Goal: Task Accomplishment & Management: Complete application form

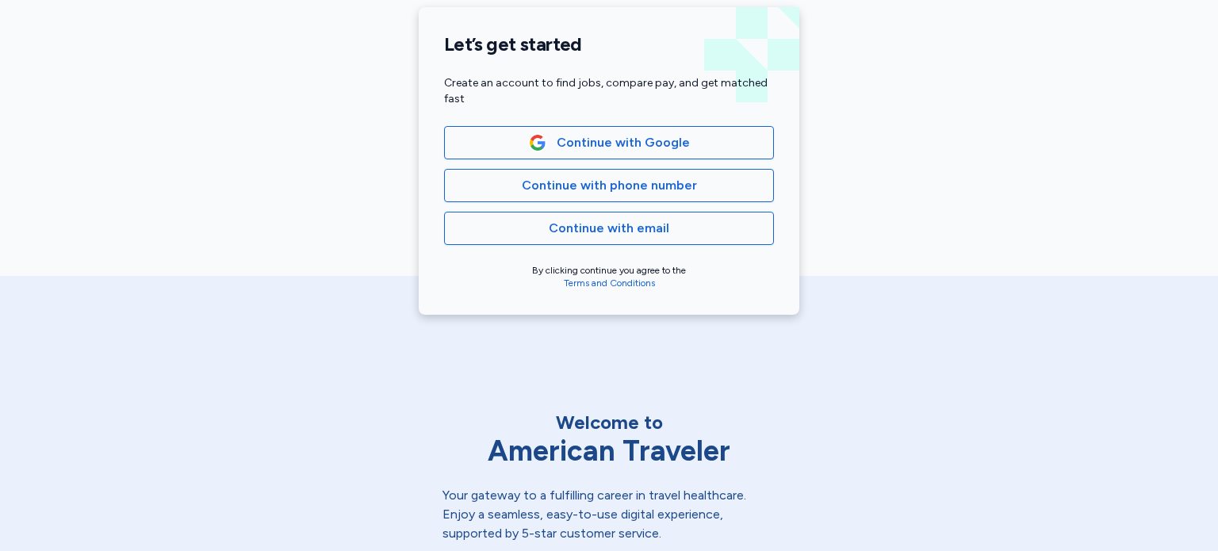
scroll to position [381, 0]
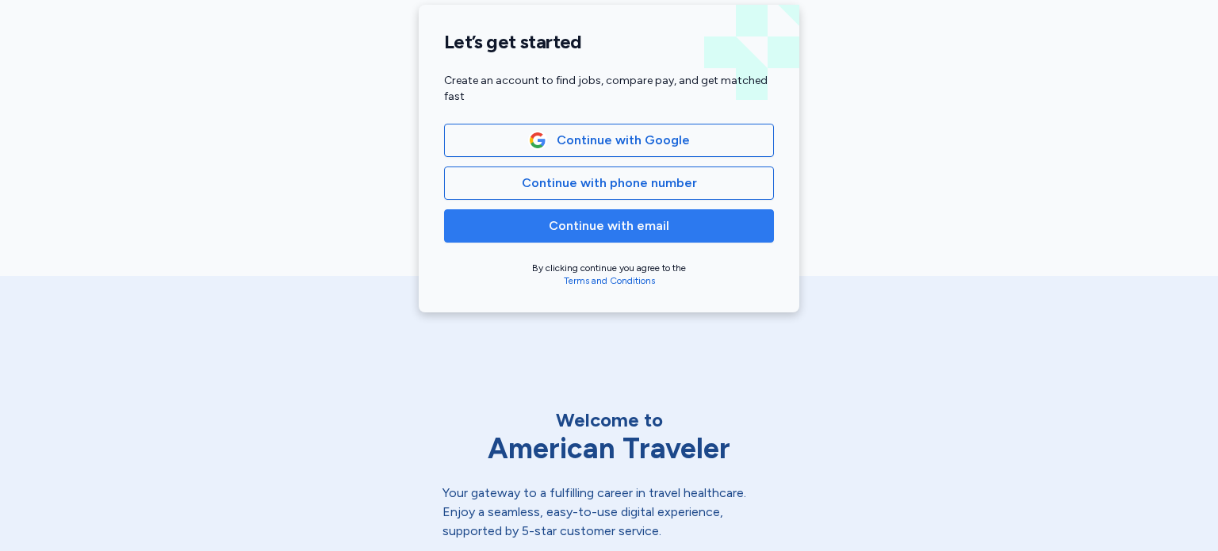
click at [631, 228] on span "Continue with email" at bounding box center [609, 226] width 121 height 19
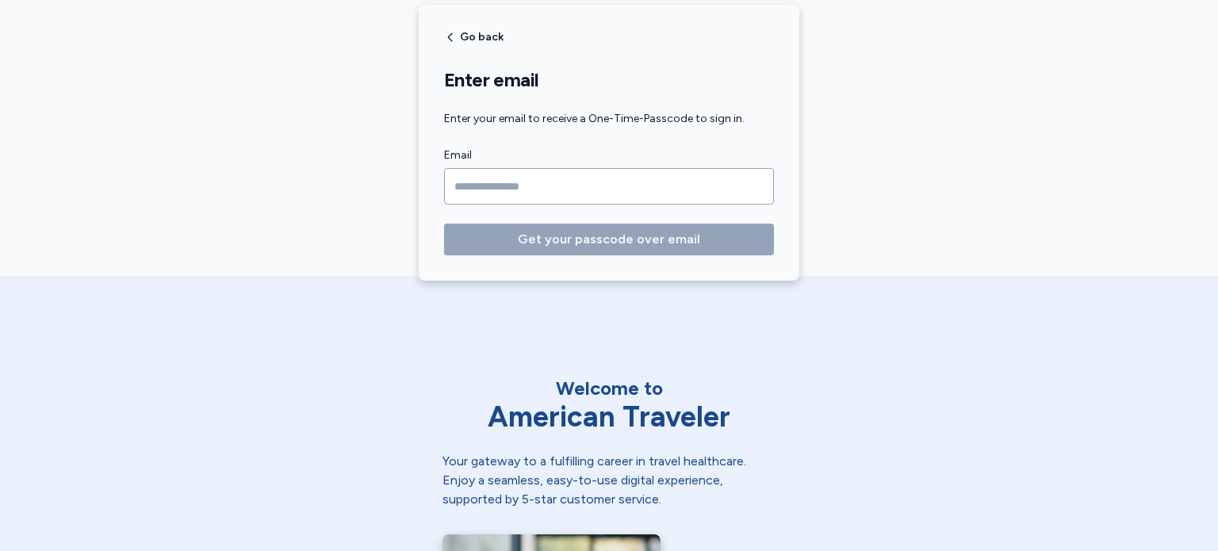
click at [677, 190] on input "Email" at bounding box center [609, 186] width 330 height 36
click at [480, 197] on input "Email" at bounding box center [609, 186] width 330 height 36
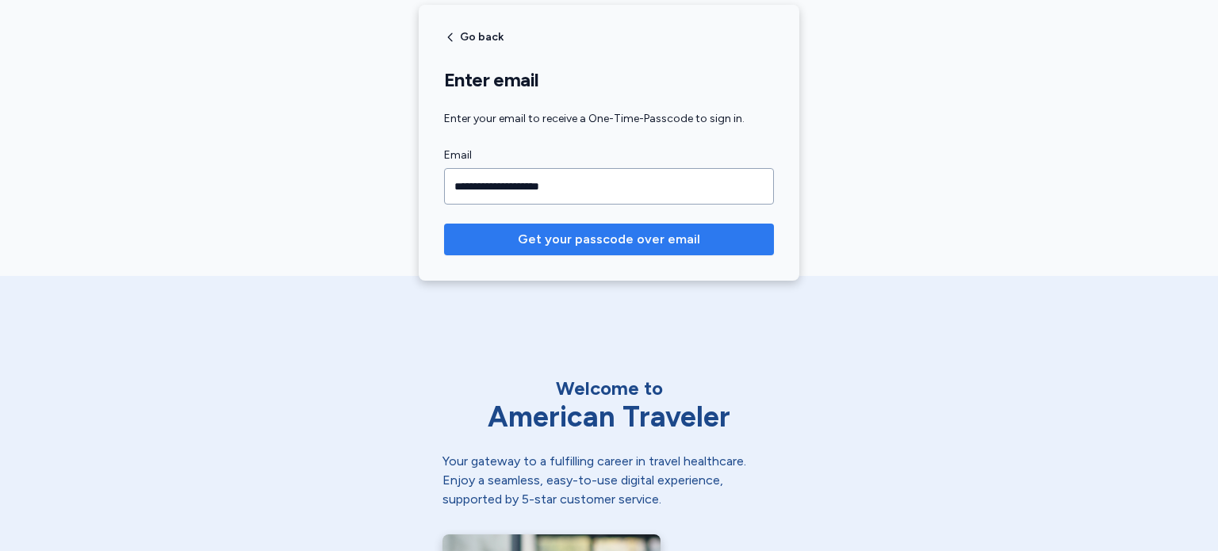
type input "**********"
click at [605, 239] on span "Get your passcode over email" at bounding box center [609, 239] width 182 height 19
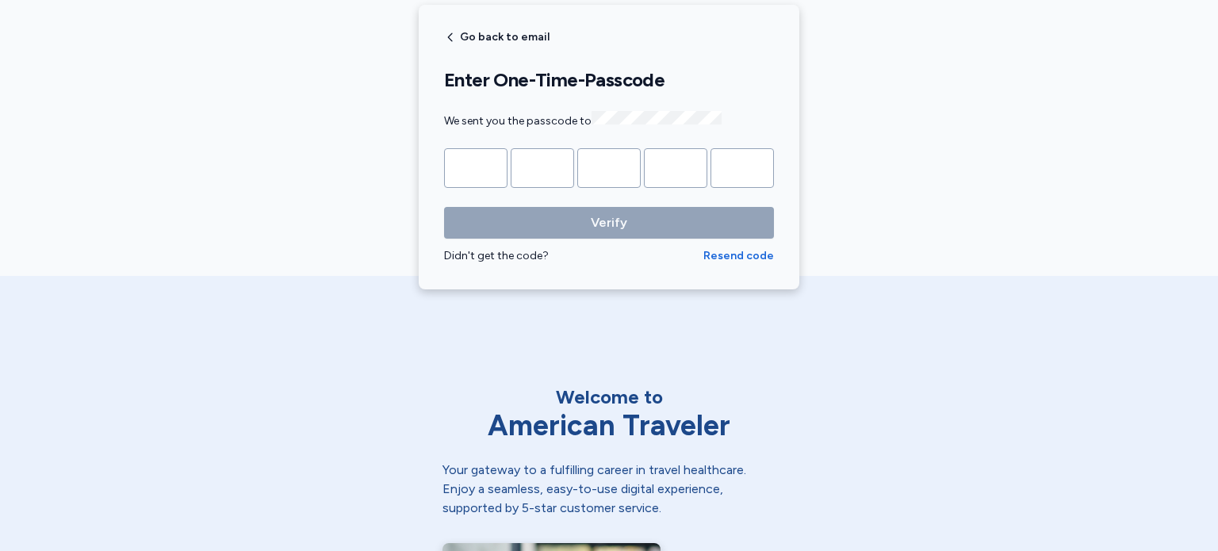
type input "*"
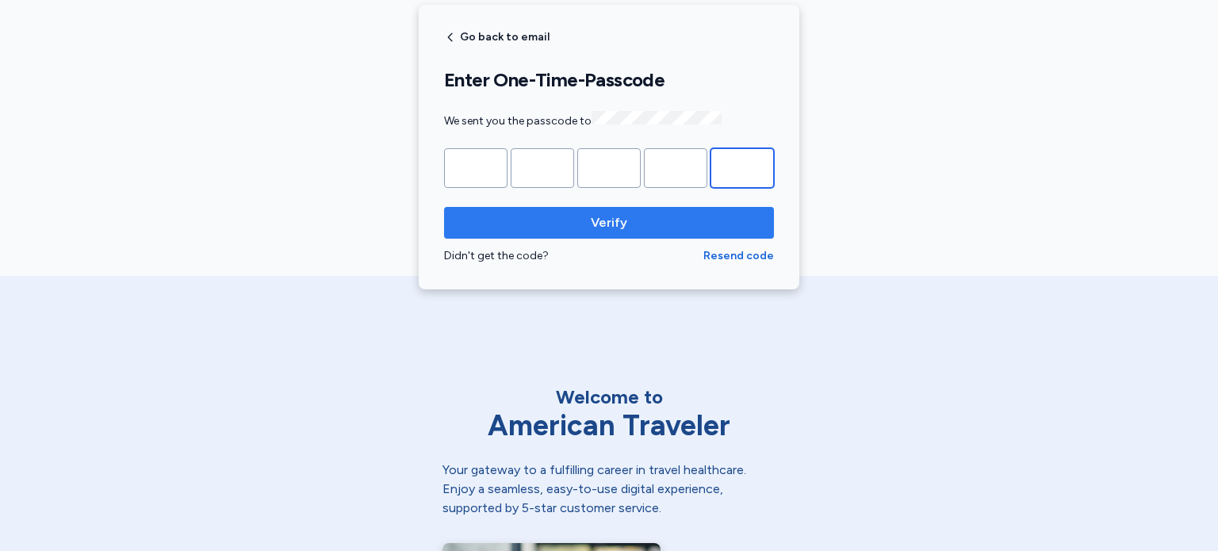
type input "*"
click at [591, 223] on span "Verify" at bounding box center [609, 222] width 36 height 19
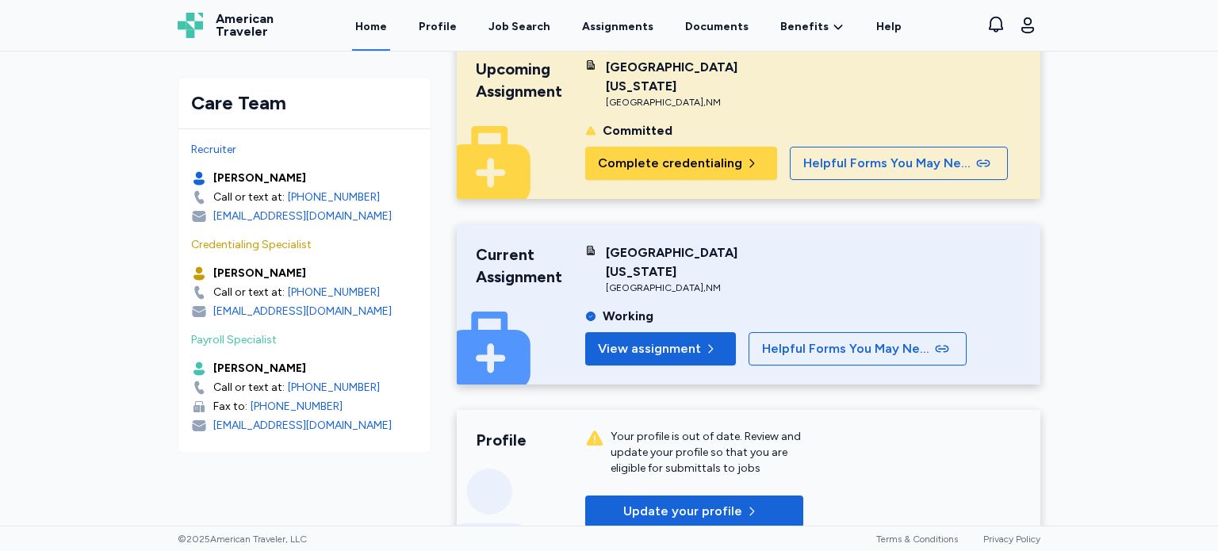
scroll to position [0, 0]
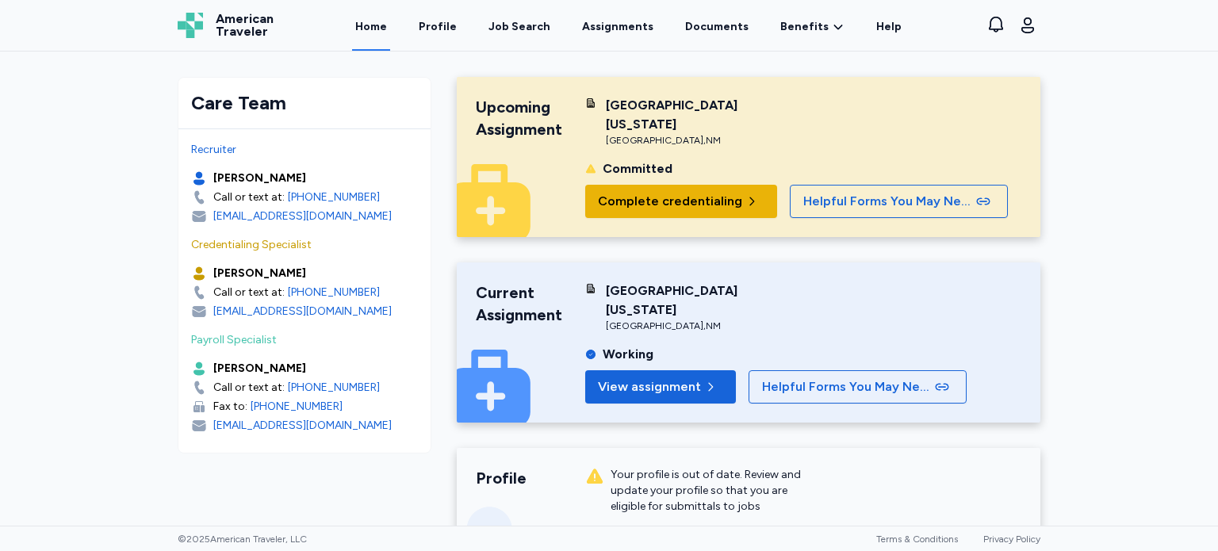
click at [696, 197] on span "Complete credentialing" at bounding box center [670, 201] width 144 height 19
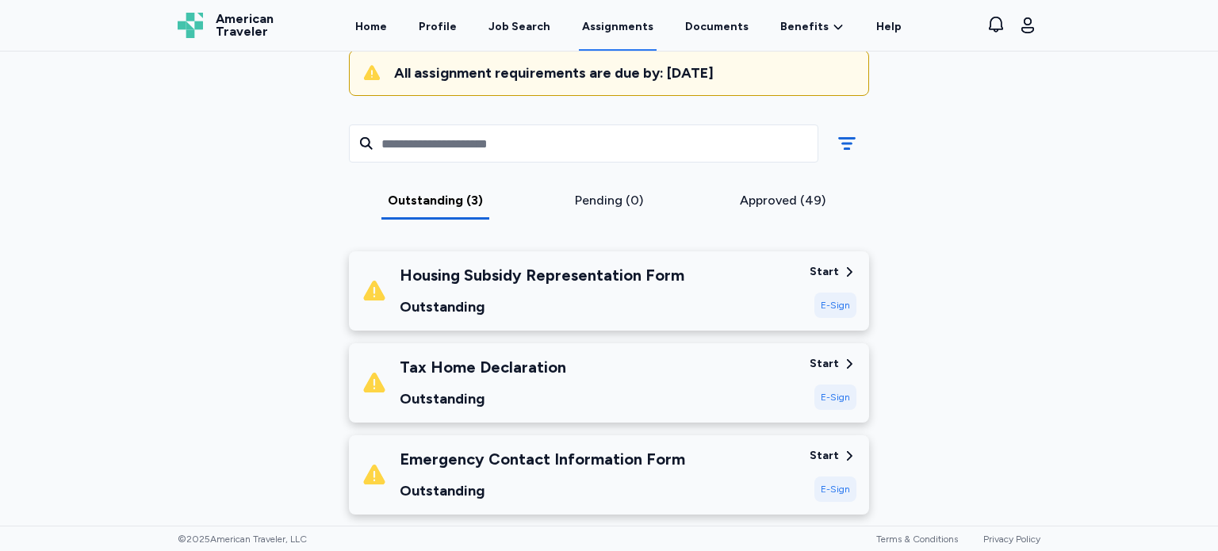
scroll to position [159, 0]
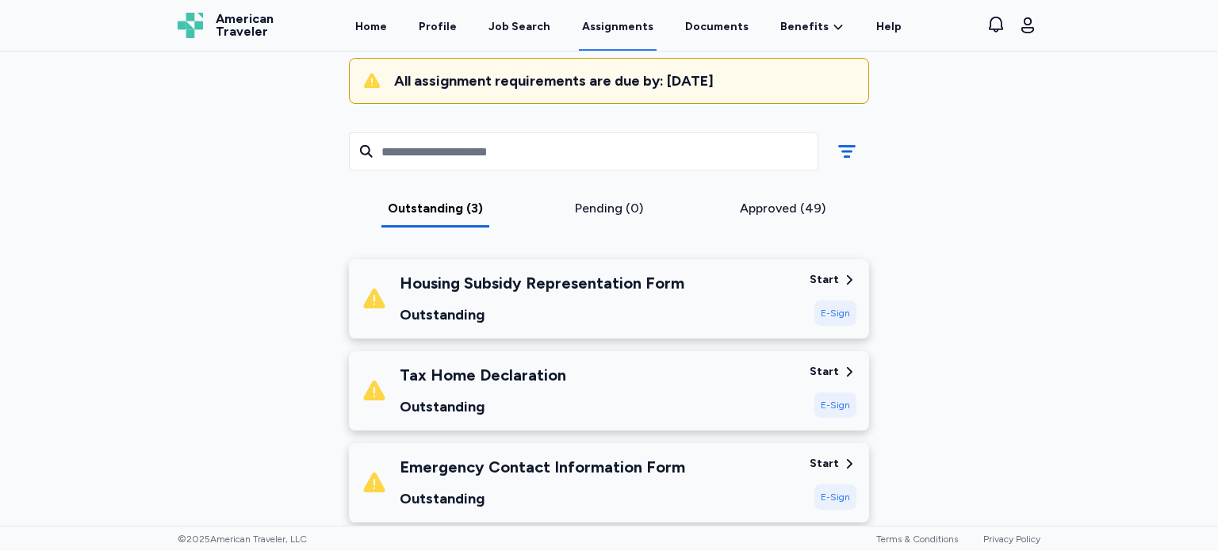
click at [834, 494] on div "E-Sign" at bounding box center [836, 497] width 42 height 25
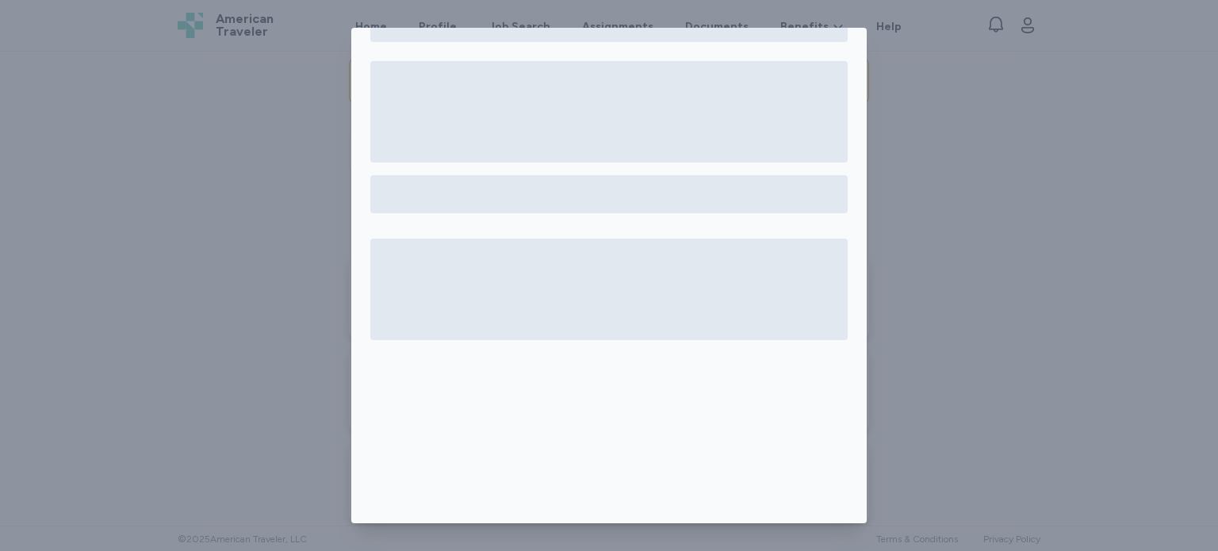
scroll to position [59, 0]
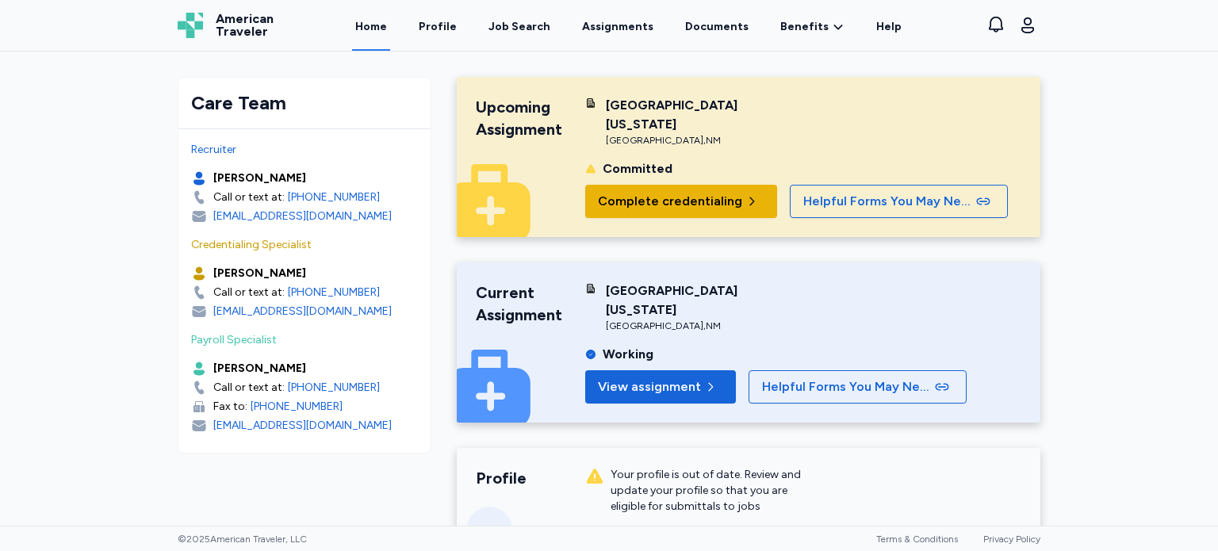
click at [652, 199] on span "Complete credentialing" at bounding box center [670, 201] width 144 height 19
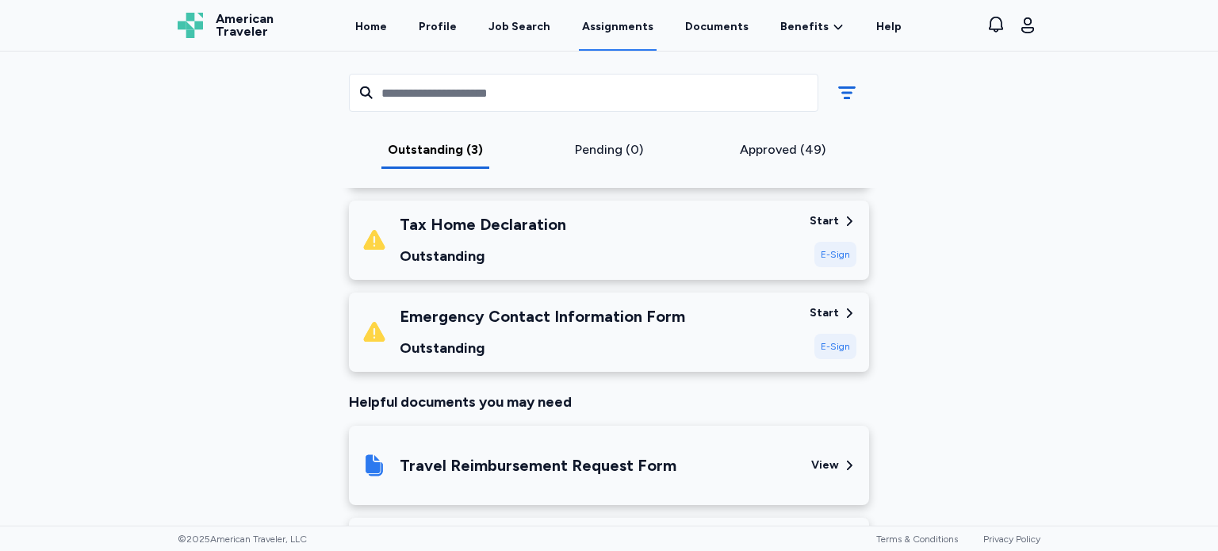
scroll to position [286, 0]
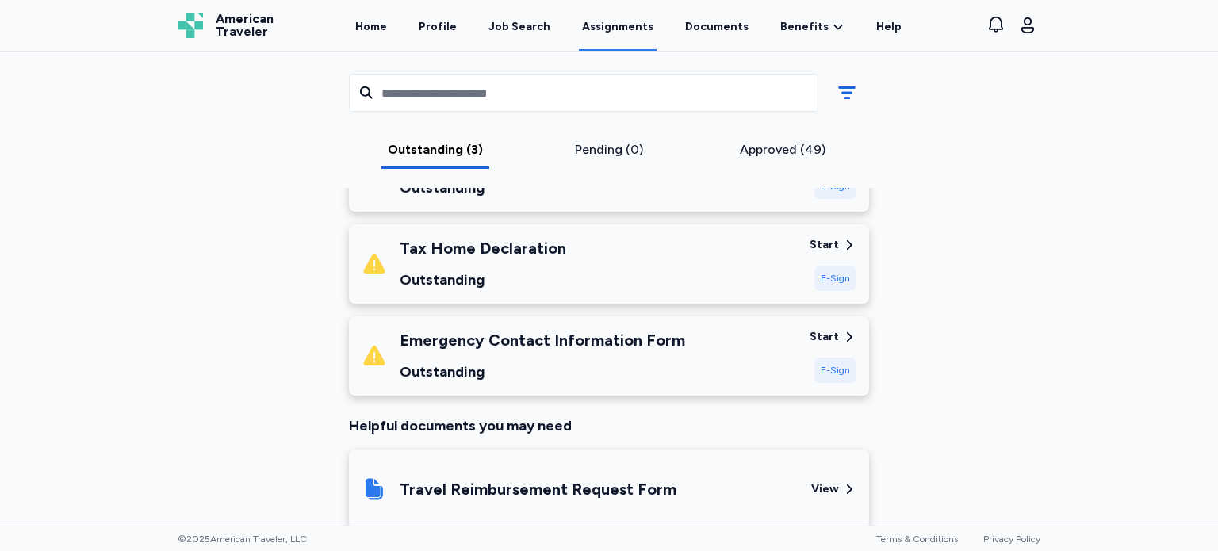
click at [823, 332] on div "Start" at bounding box center [824, 337] width 29 height 16
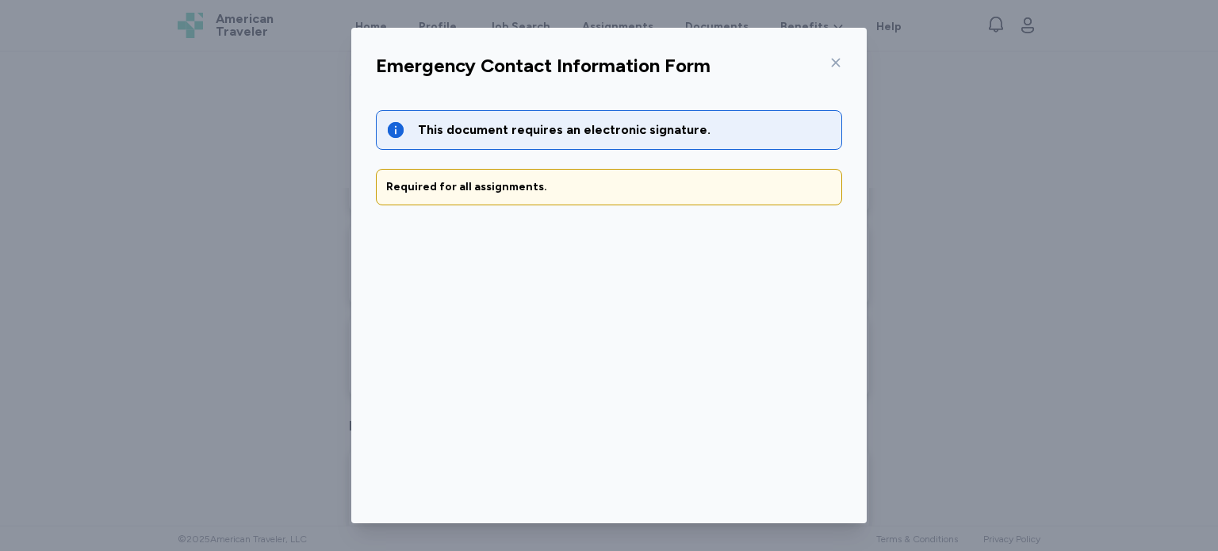
click at [593, 130] on div "This document requires an electronic signature." at bounding box center [625, 130] width 414 height 19
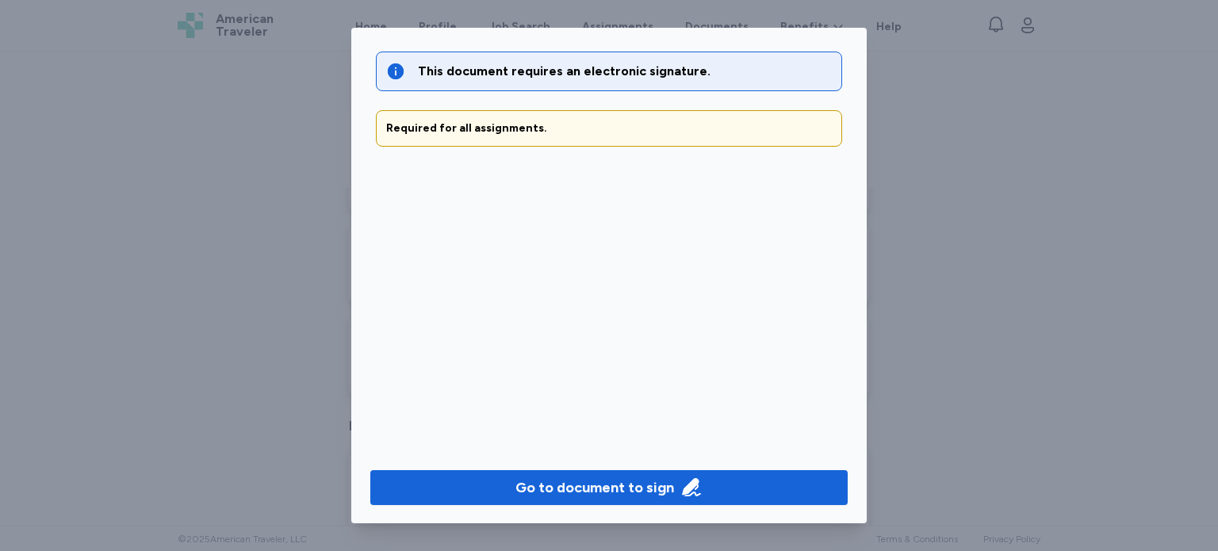
scroll to position [71, 0]
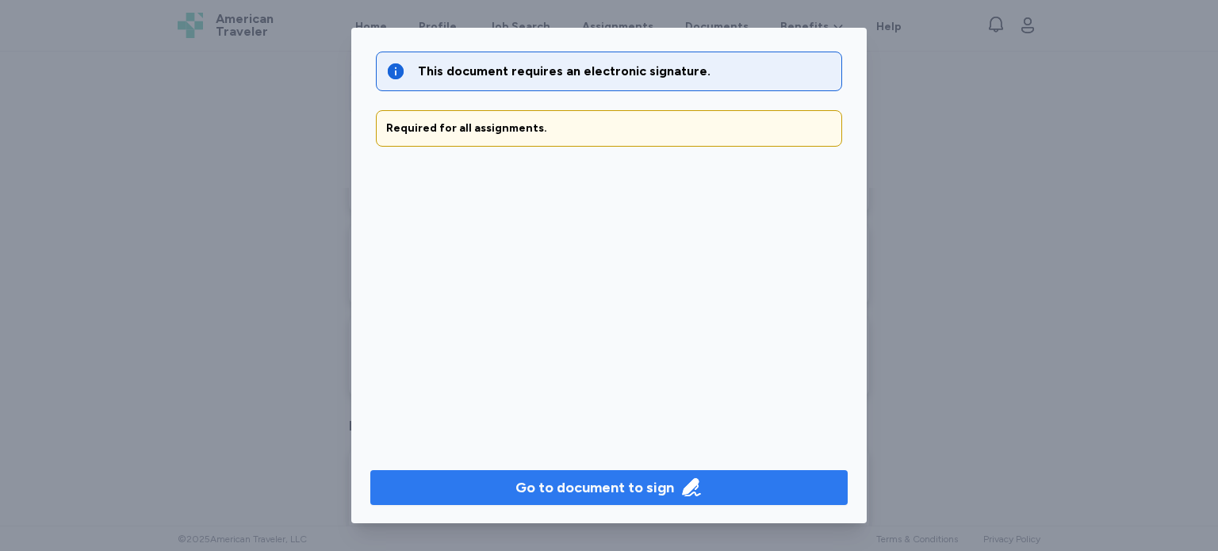
click at [665, 477] on div "Go to document to sign" at bounding box center [595, 488] width 159 height 22
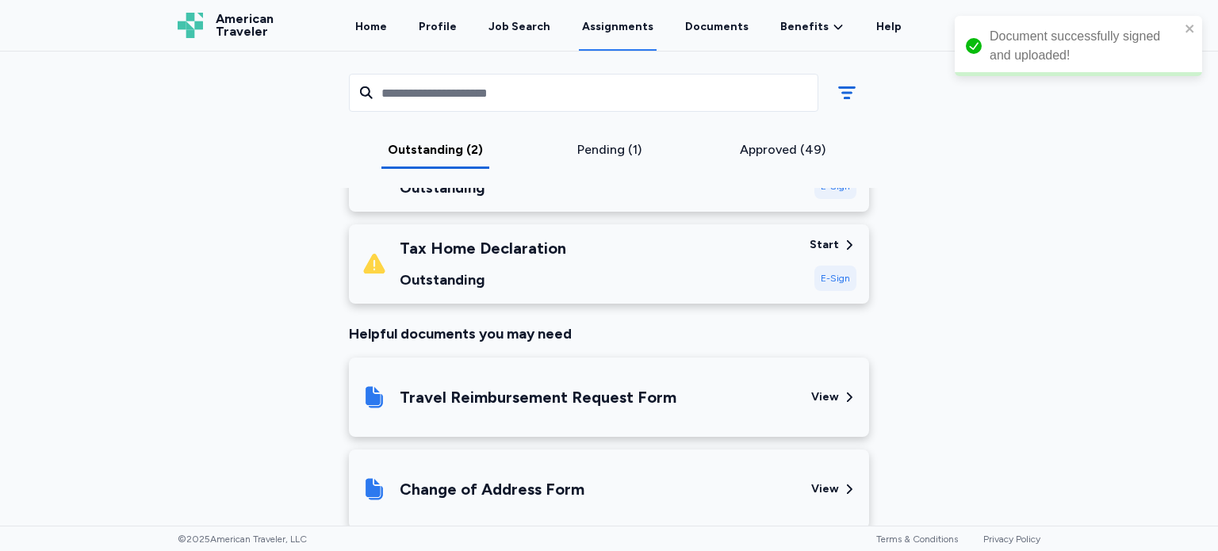
scroll to position [59, 0]
click at [824, 237] on div "Start" at bounding box center [824, 245] width 29 height 16
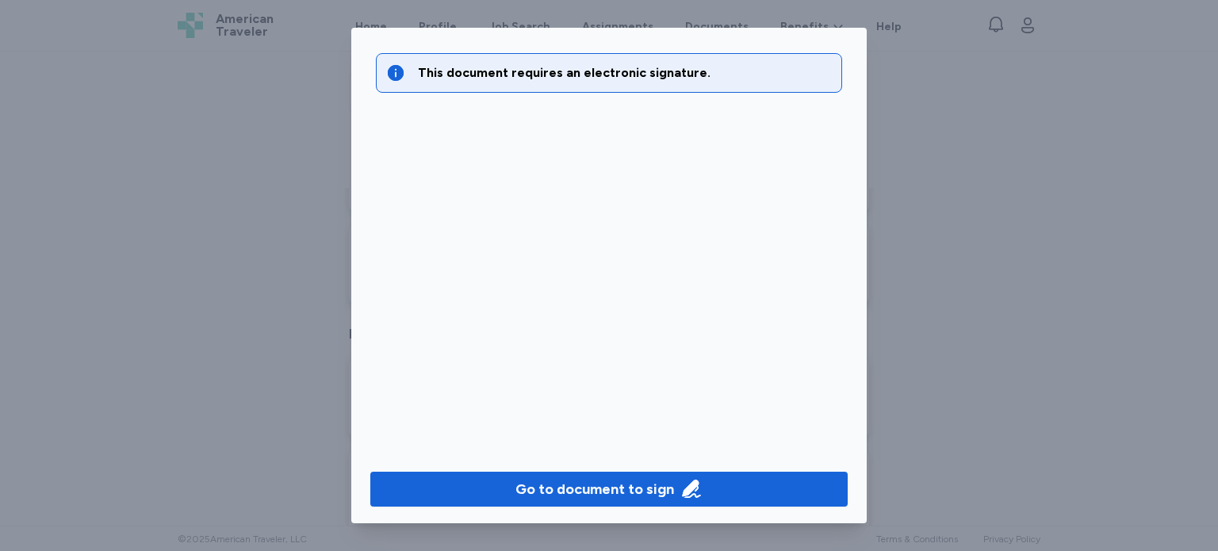
scroll to position [58, 0]
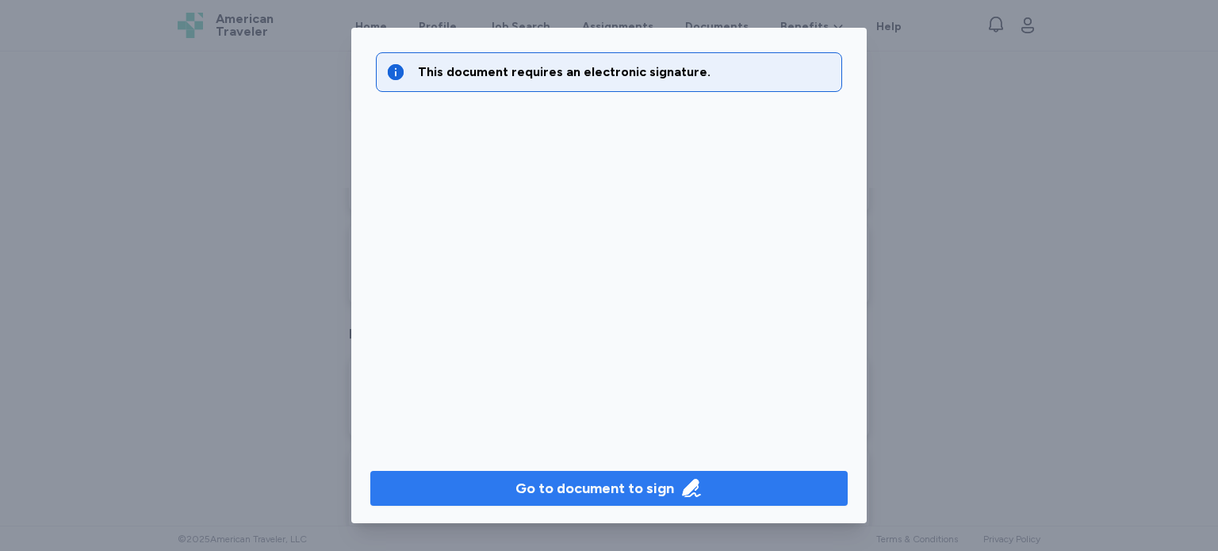
click at [714, 485] on span "Go to document to sign" at bounding box center [609, 488] width 452 height 22
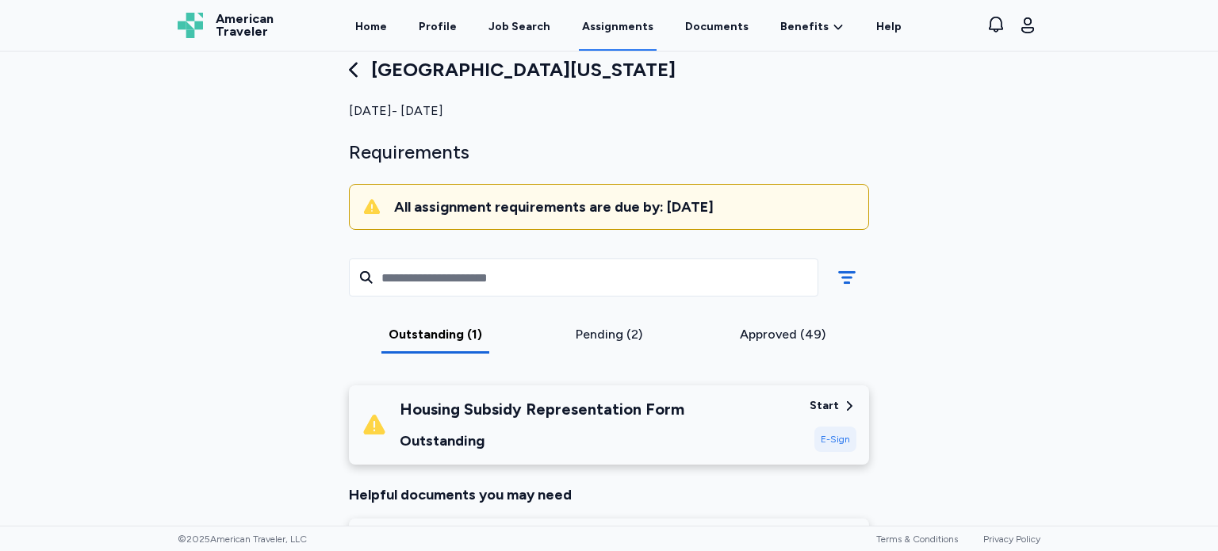
scroll to position [32, 0]
click at [821, 405] on div "Start" at bounding box center [824, 407] width 29 height 16
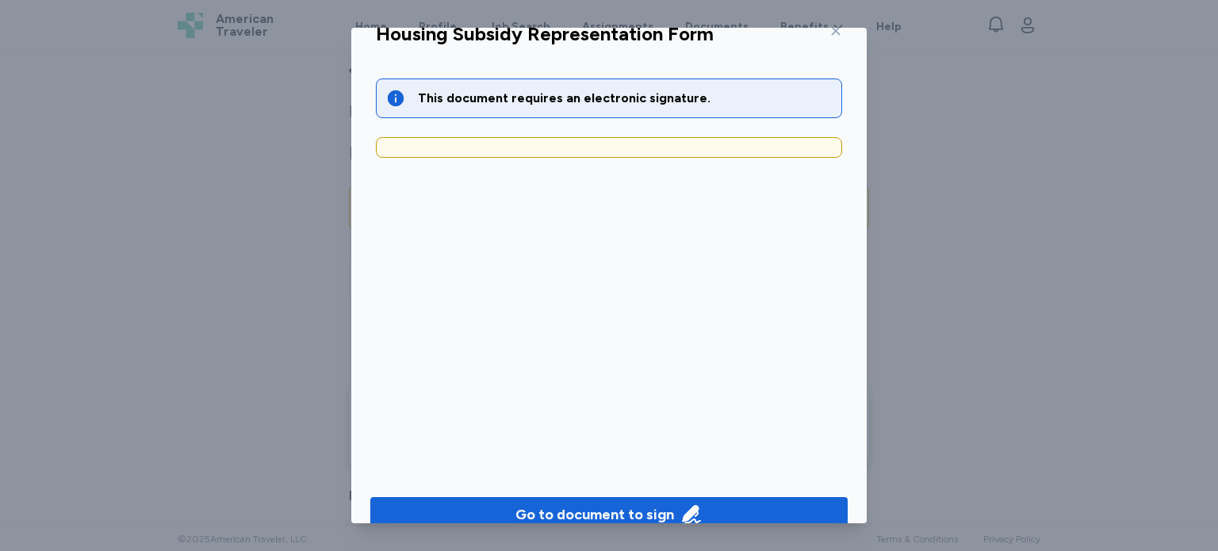
scroll to position [58, 0]
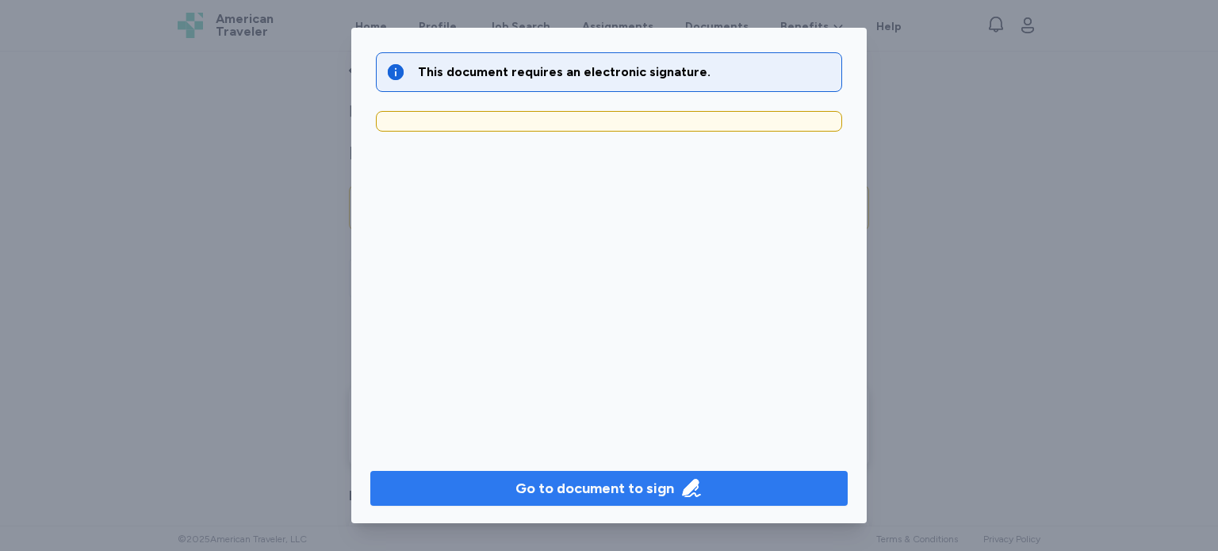
click at [705, 479] on span "Go to document to sign" at bounding box center [609, 488] width 452 height 22
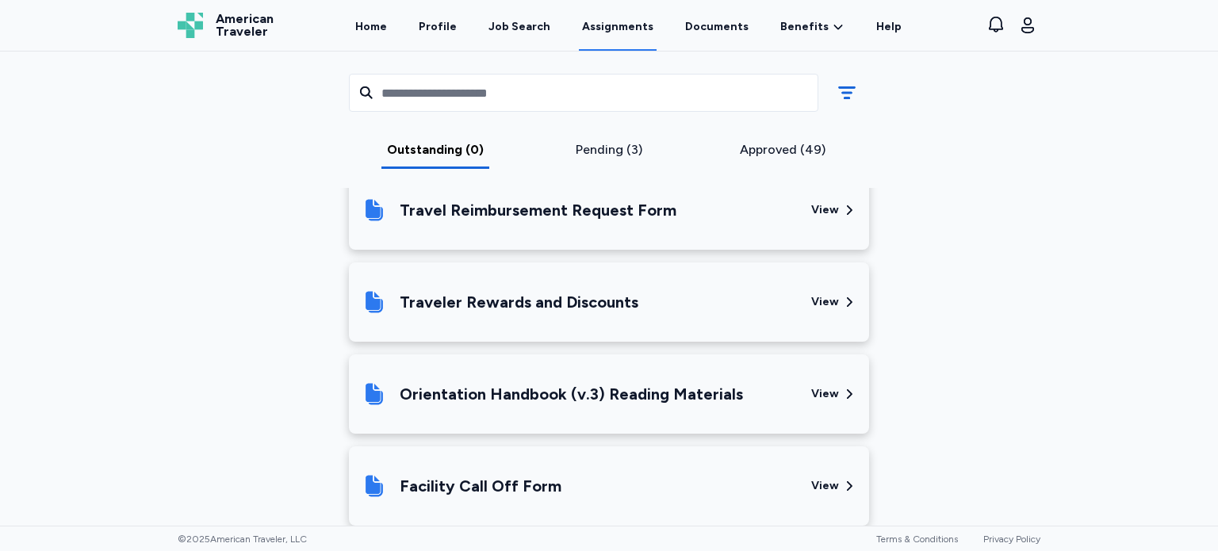
scroll to position [412, 0]
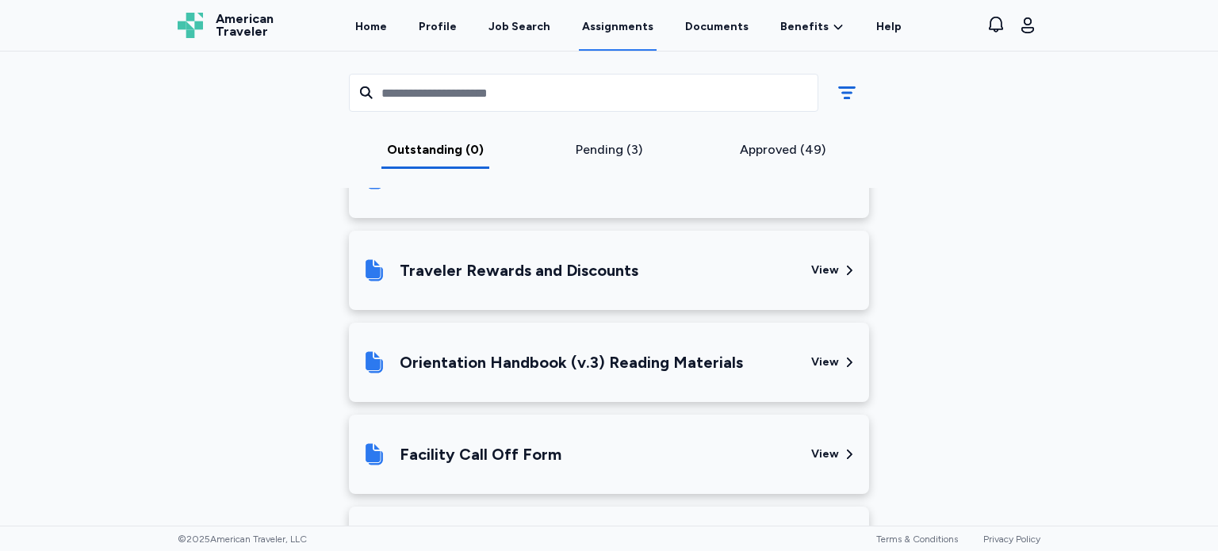
click at [815, 268] on div "View" at bounding box center [825, 271] width 28 height 16
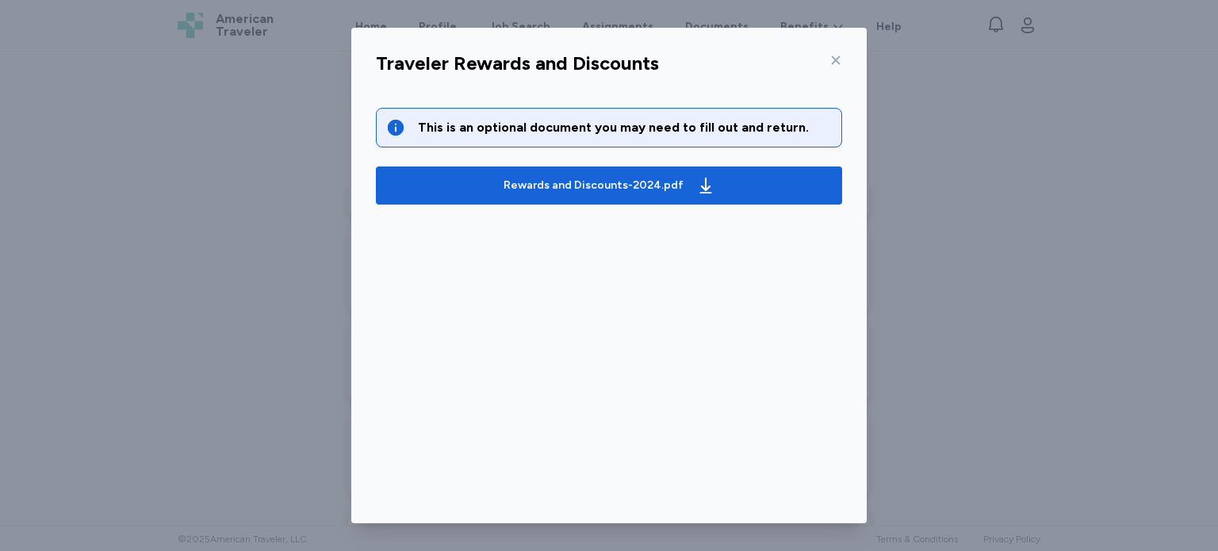
scroll to position [0, 0]
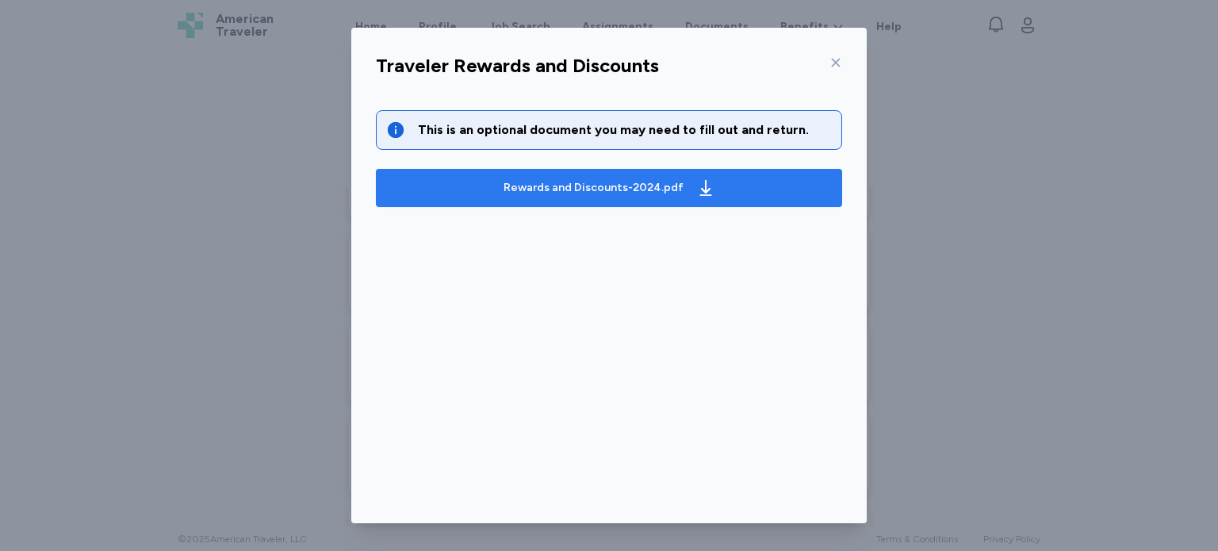
click at [589, 180] on div "Rewards and Discounts-2024.pdf" at bounding box center [594, 188] width 180 height 16
